Goal: Task Accomplishment & Management: Complete application form

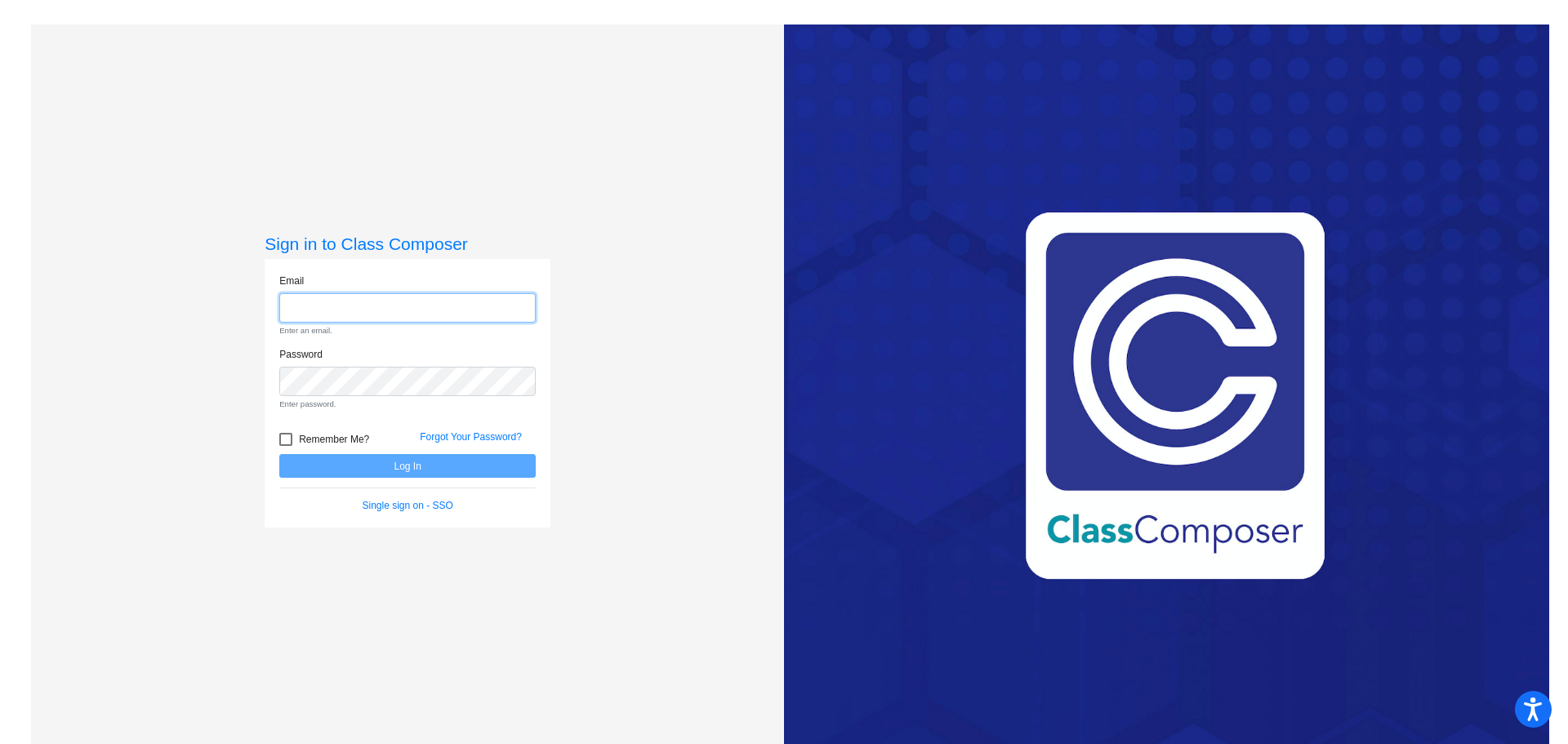
type input "[PERSON_NAME][EMAIL_ADDRESS][PERSON_NAME][DOMAIN_NAME]"
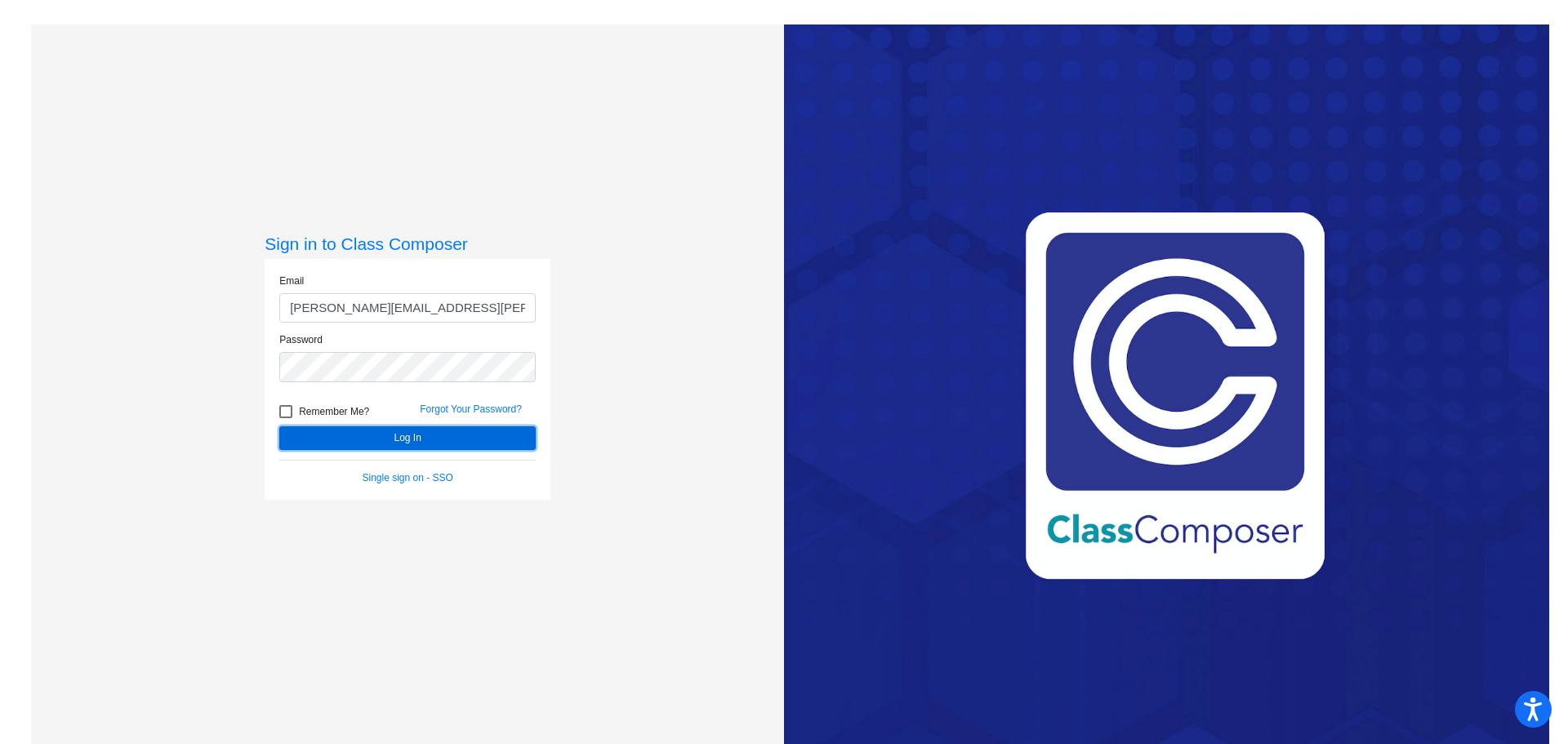
click at [357, 462] on form "Email [PERSON_NAME][EMAIL_ADDRESS][PERSON_NAME][DOMAIN_NAME] Password Remember …" at bounding box center [407, 379] width 256 height 211
click at [373, 441] on button "Log In" at bounding box center [407, 437] width 256 height 23
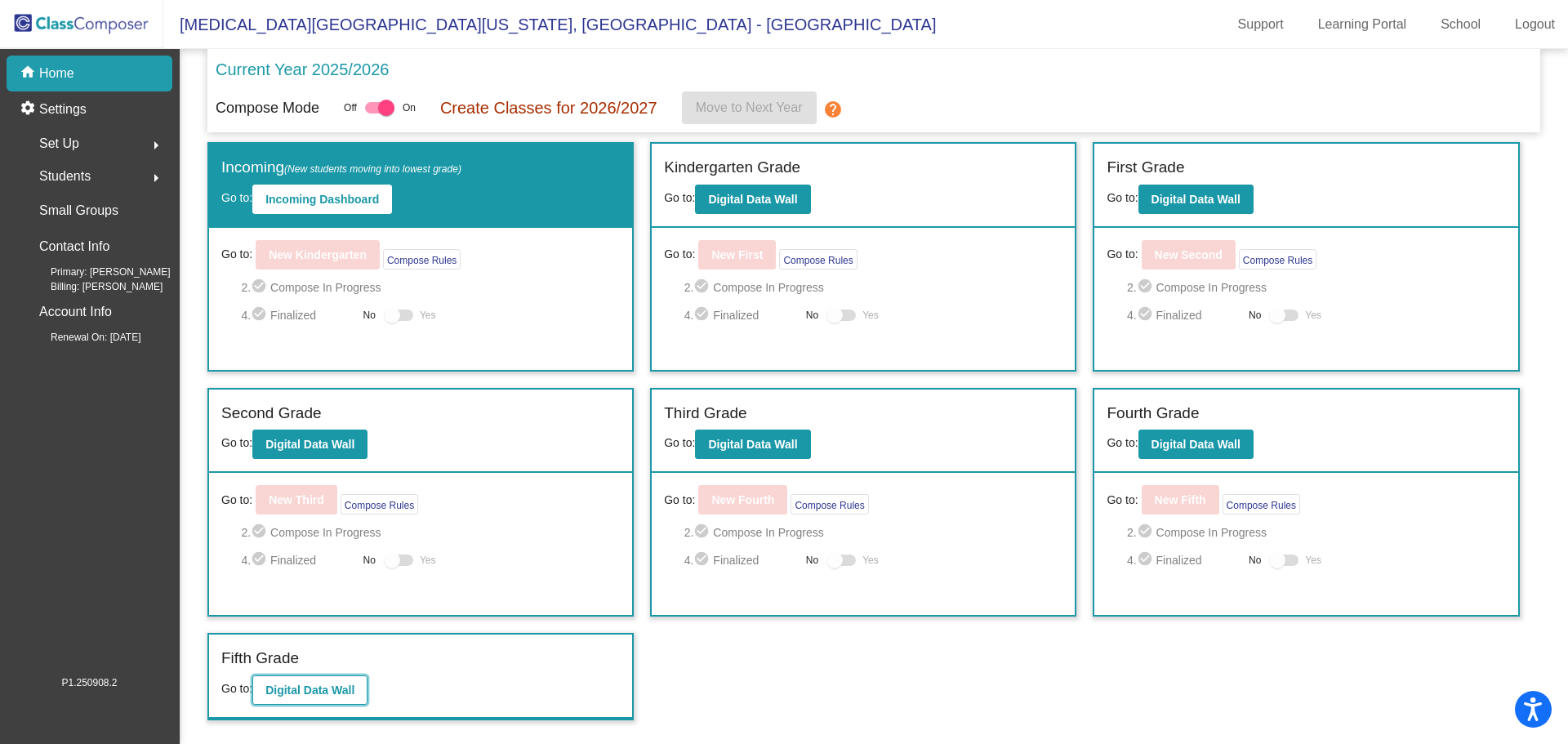
click at [344, 690] on b "Digital Data Wall" at bounding box center [309, 689] width 89 height 13
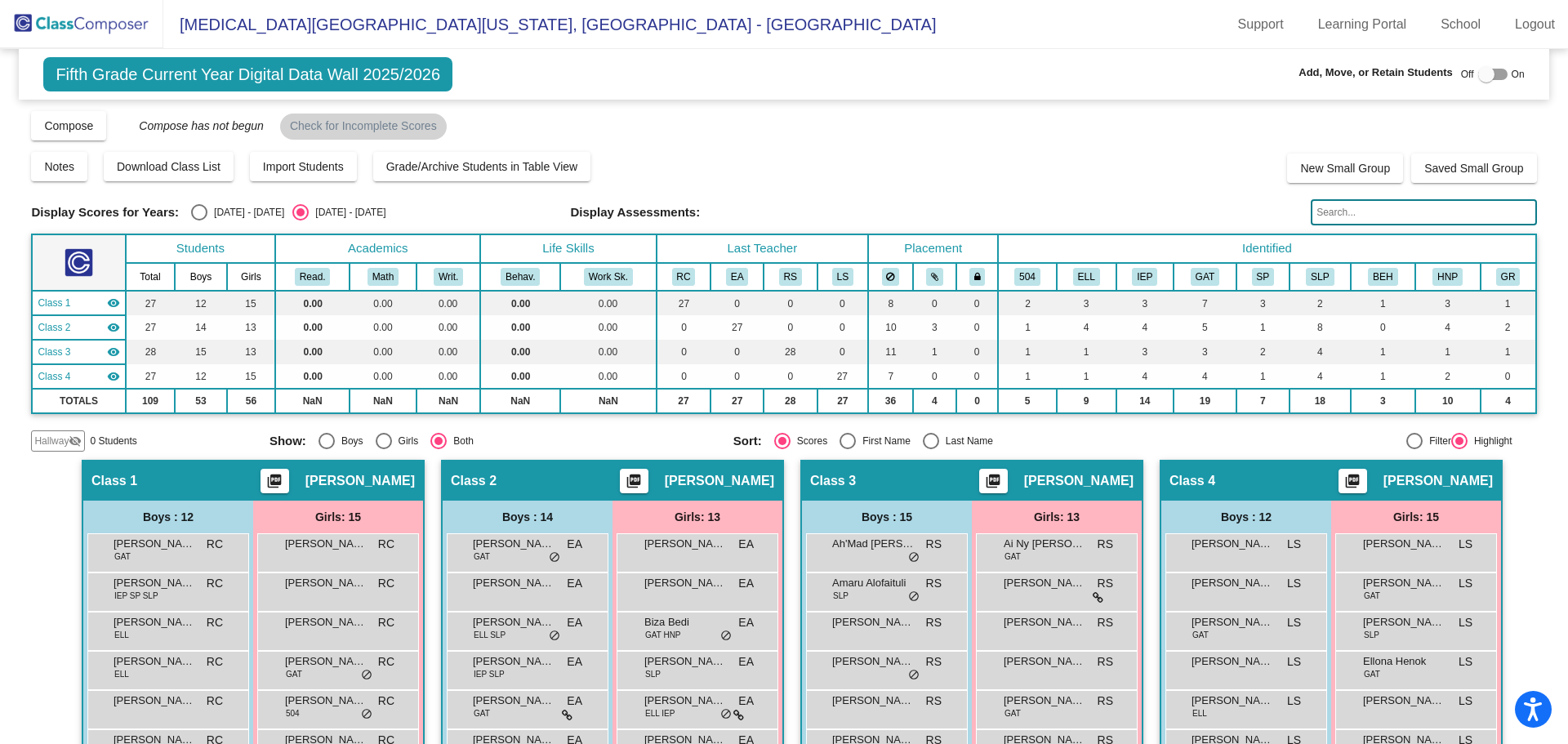
drag, startPoint x: 1482, startPoint y: 74, endPoint x: 1459, endPoint y: 88, distance: 26.9
click at [1483, 74] on div at bounding box center [1486, 74] width 16 height 16
checkbox input "true"
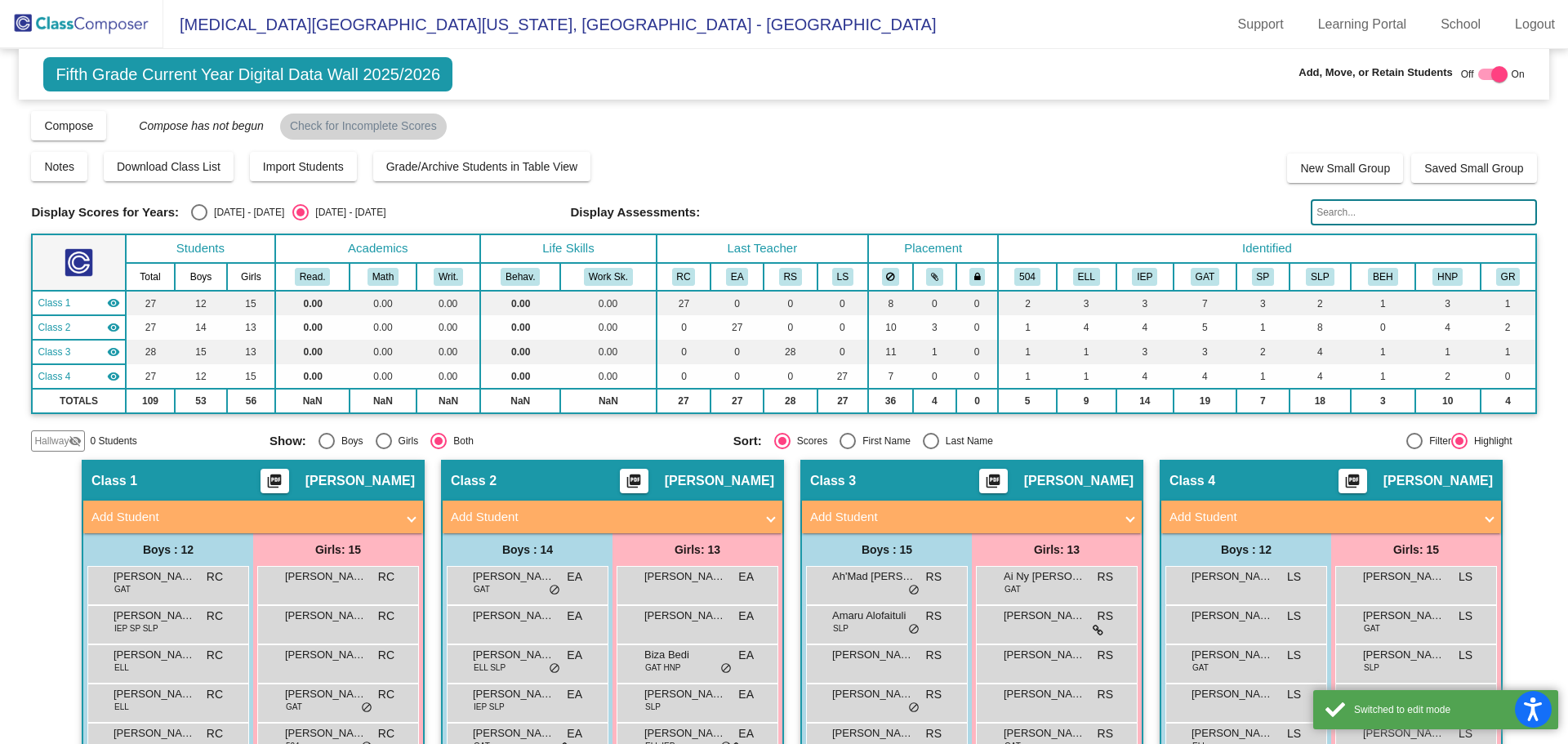
click at [78, 441] on mat-icon "visibility_off" at bounding box center [75, 440] width 13 height 13
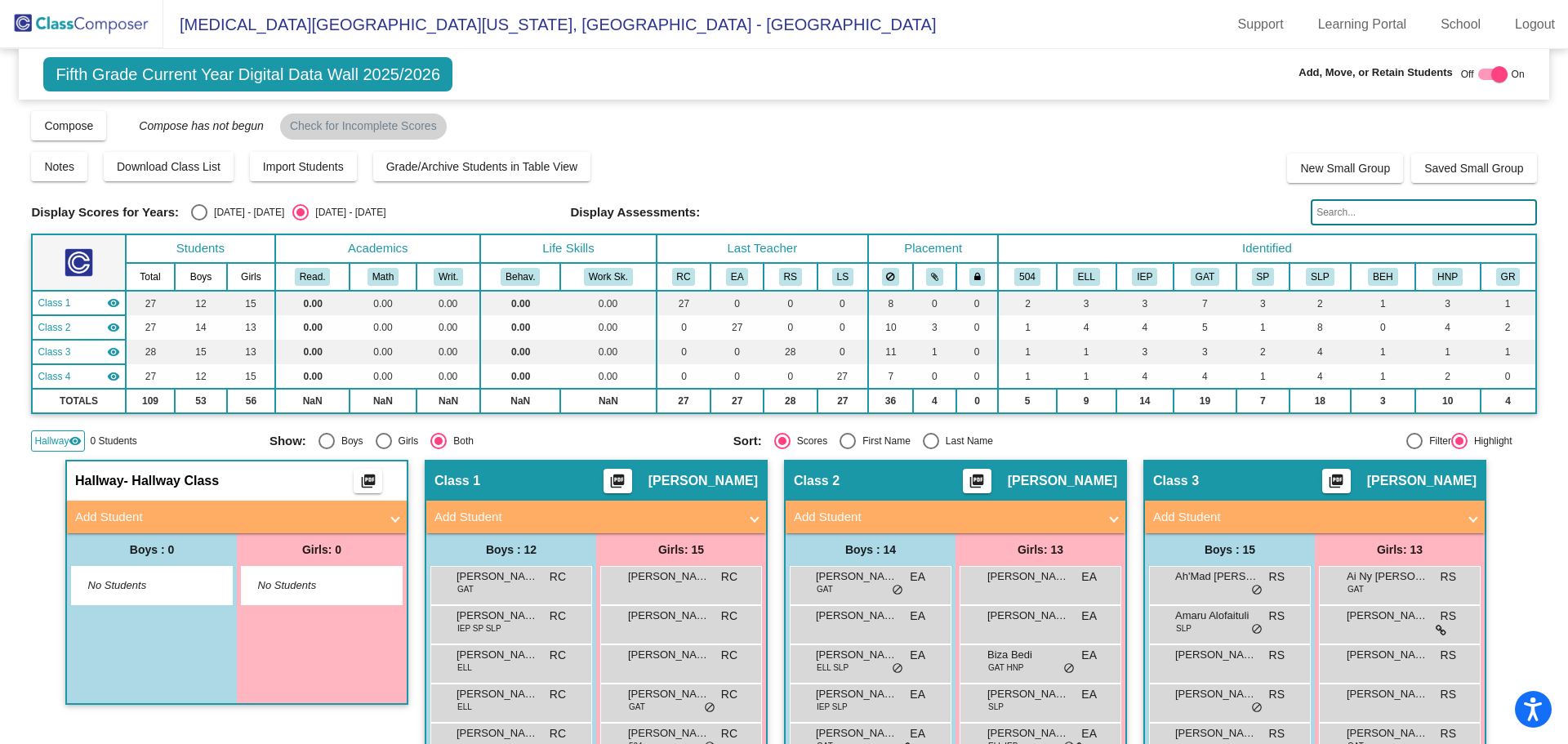
click at [200, 519] on mat-panel-title "Add Student" at bounding box center [227, 517] width 304 height 19
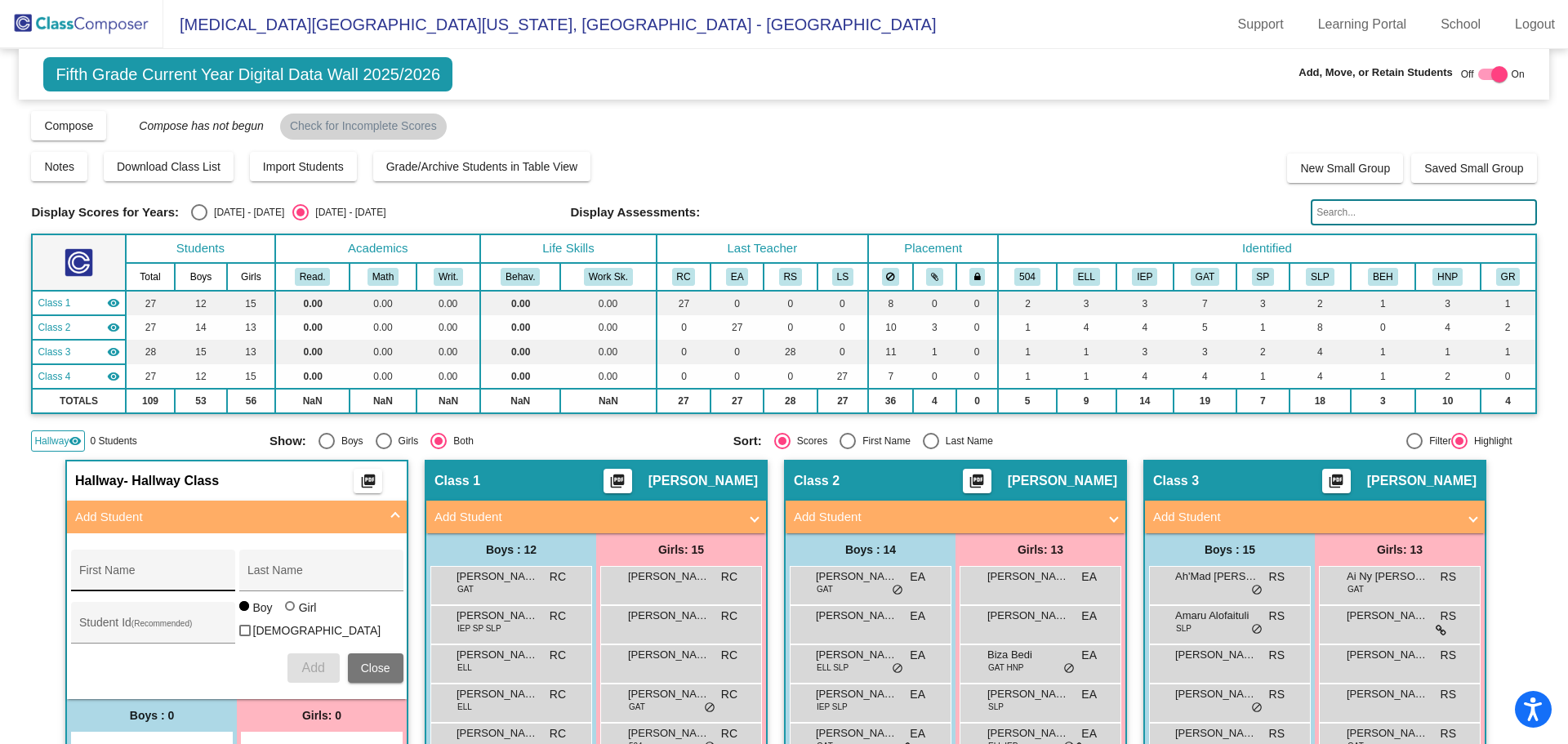
click at [126, 574] on input "First Name" at bounding box center [152, 576] width 147 height 13
type input "Madden"
type input "Mohammednur"
type input "641554318"
click at [312, 670] on span "Add" at bounding box center [313, 668] width 23 height 14
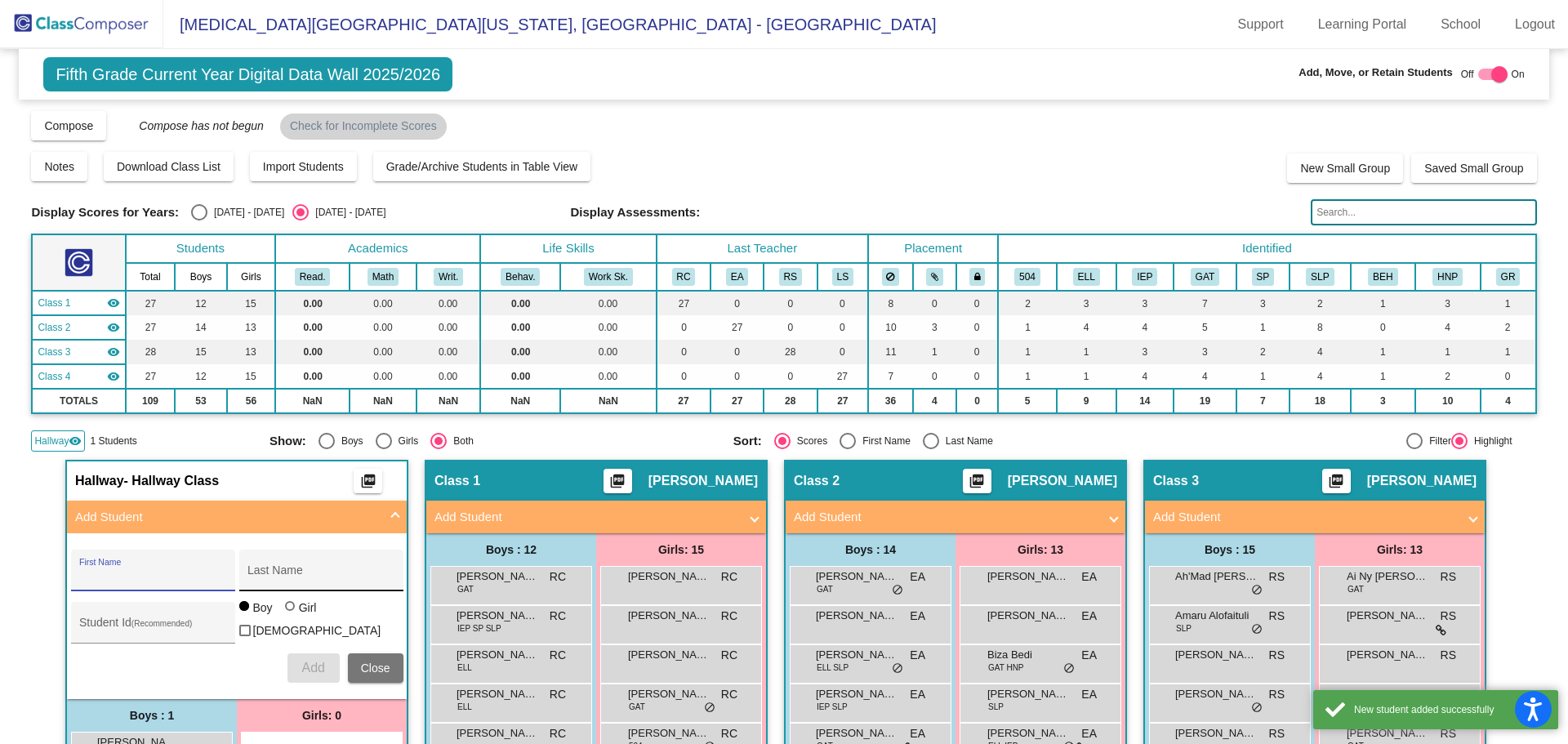
scroll to position [327, 0]
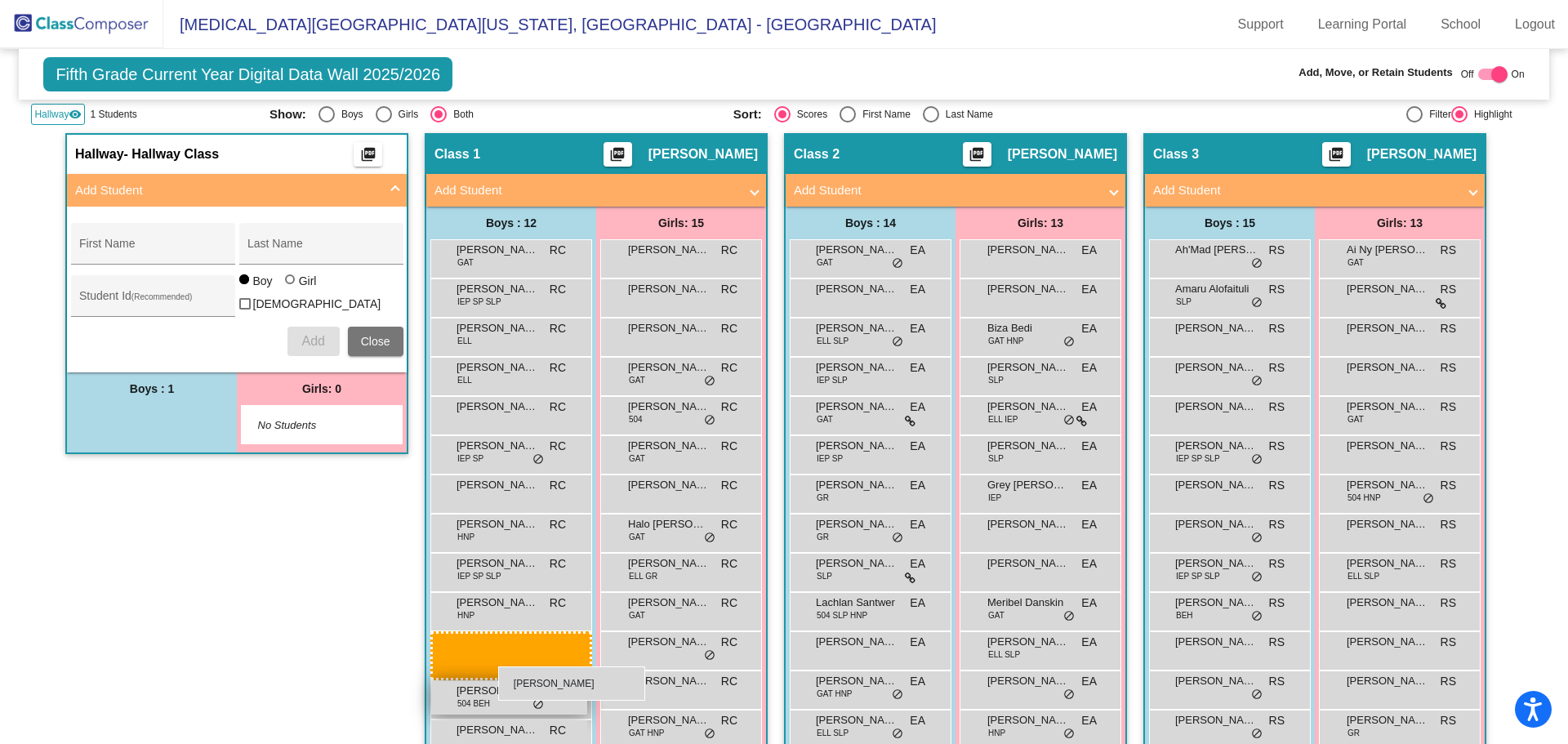
drag, startPoint x: 403, startPoint y: 585, endPoint x: 494, endPoint y: 664, distance: 120.5
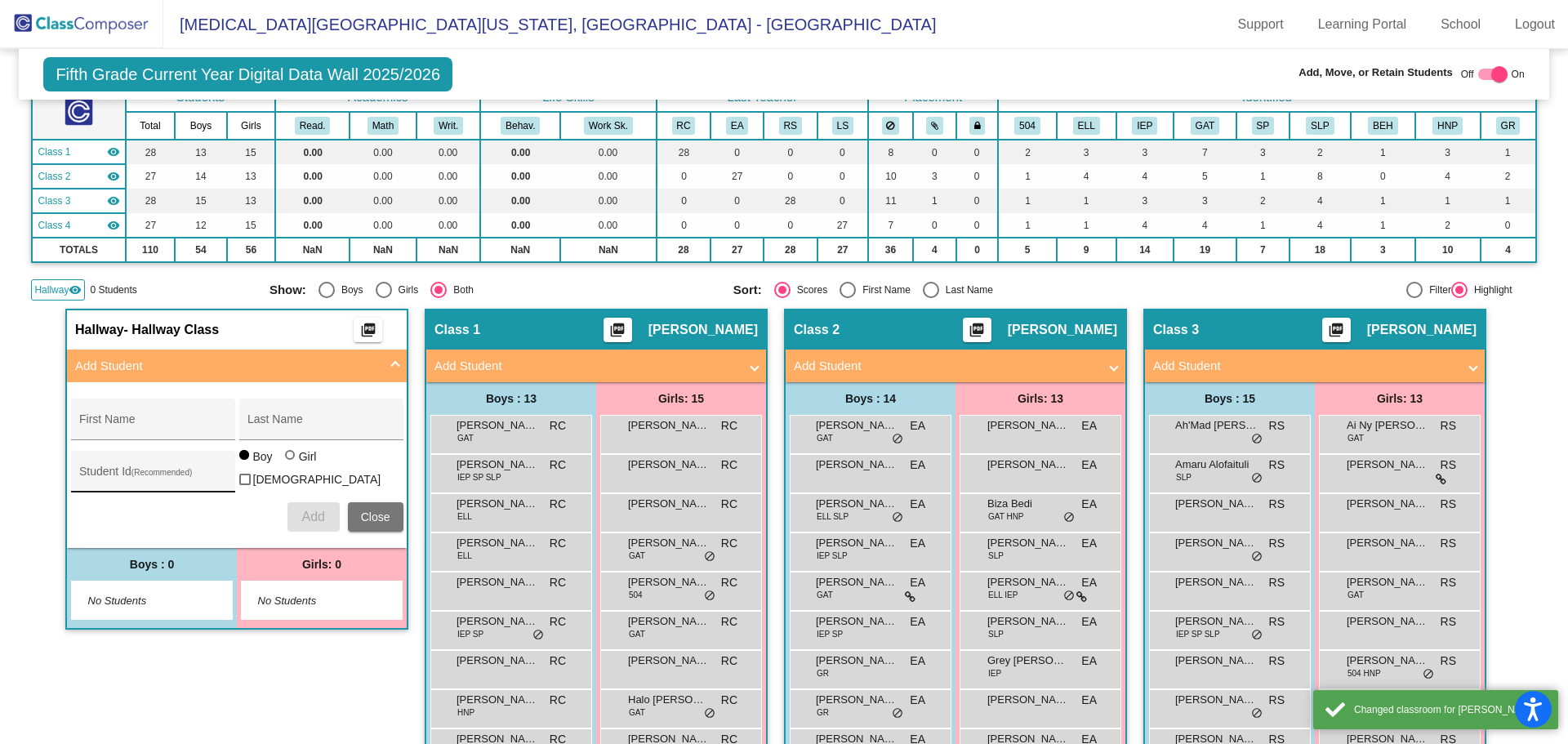
scroll to position [0, 0]
